Goal: Task Accomplishment & Management: Manage account settings

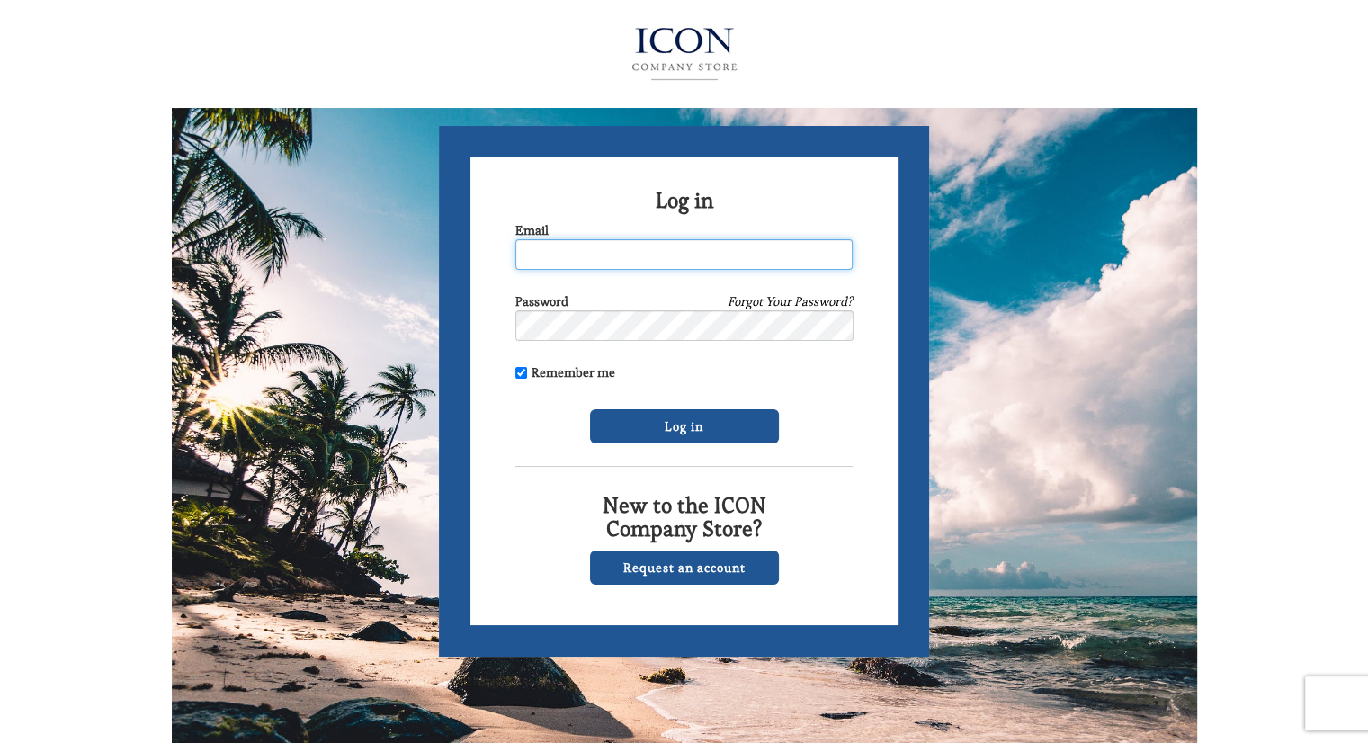
click at [626, 255] on input "Email" at bounding box center [683, 254] width 337 height 31
type input "[EMAIL_ADDRESS][DOMAIN_NAME]"
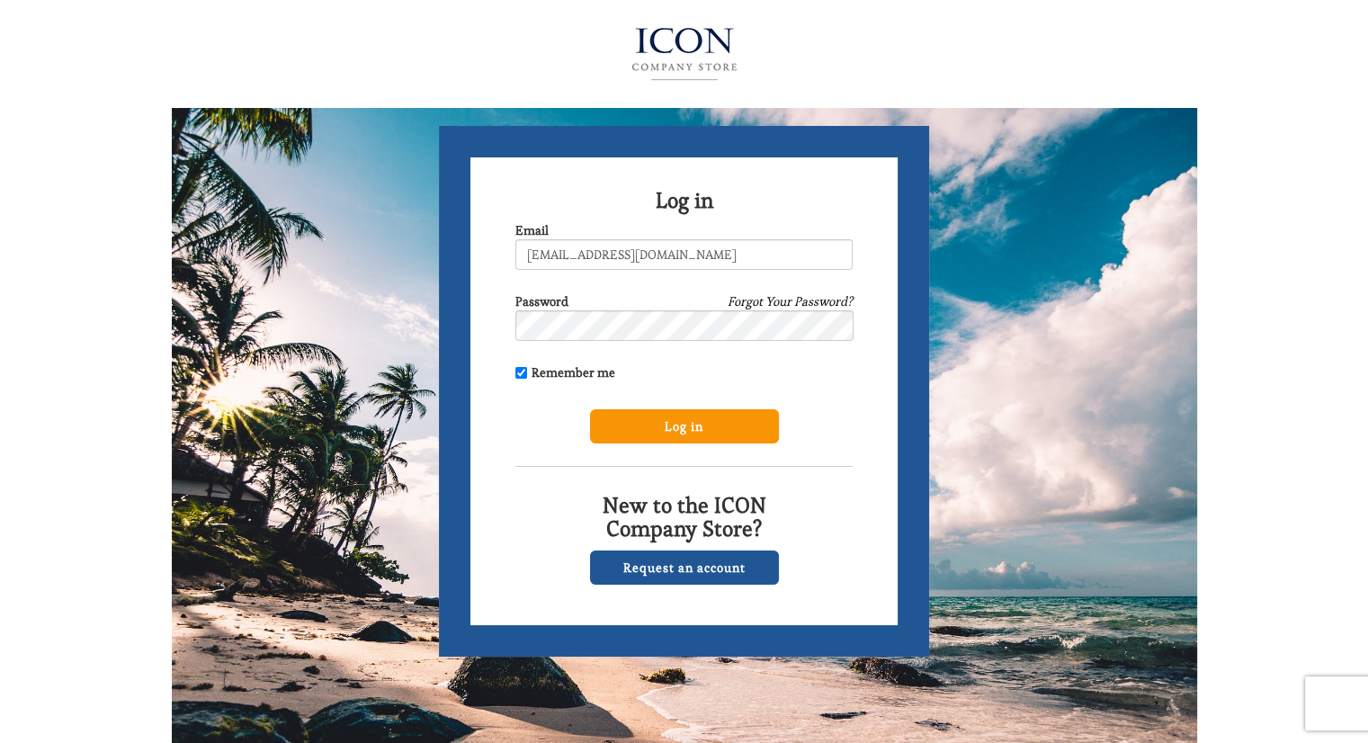
click at [668, 423] on input "Log in" at bounding box center [684, 426] width 189 height 34
